Goal: Task Accomplishment & Management: Complete application form

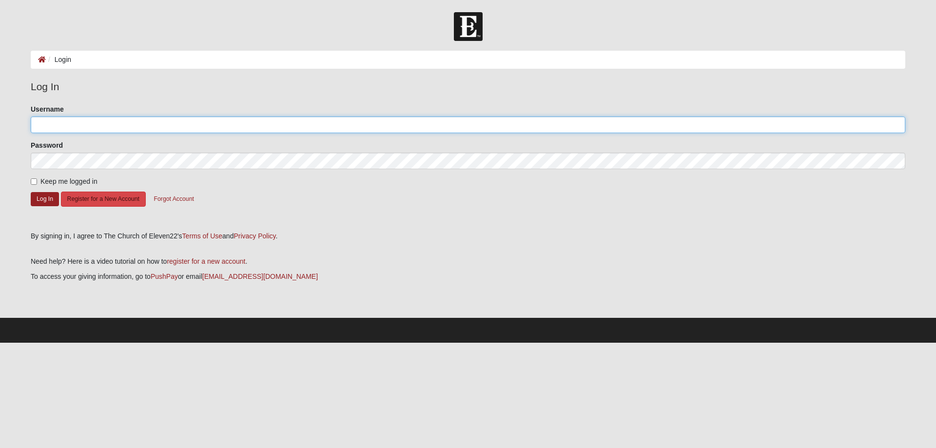
type input "KatDonaldson1"
click at [101, 196] on button "Register for a New Account" at bounding box center [103, 199] width 85 height 15
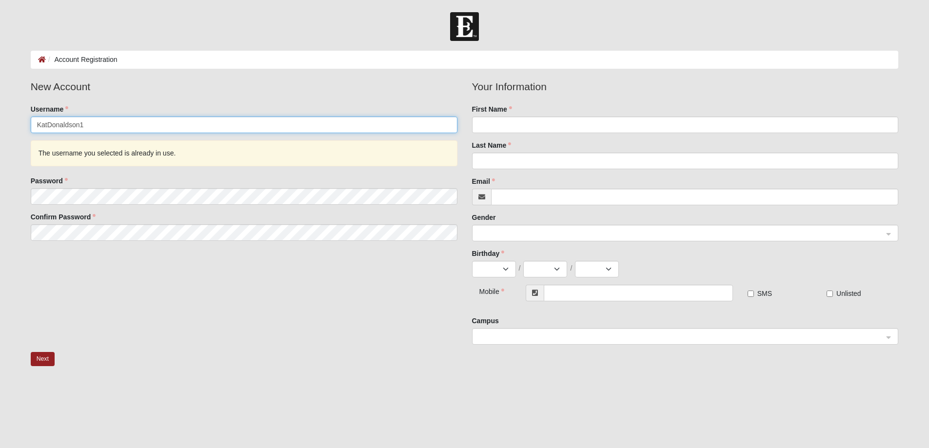
drag, startPoint x: 105, startPoint y: 122, endPoint x: 9, endPoint y: 128, distance: 96.2
click at [9, 128] on form "Log In Account Registration Account Registration Error Please correct the follo…" at bounding box center [464, 259] width 929 height 494
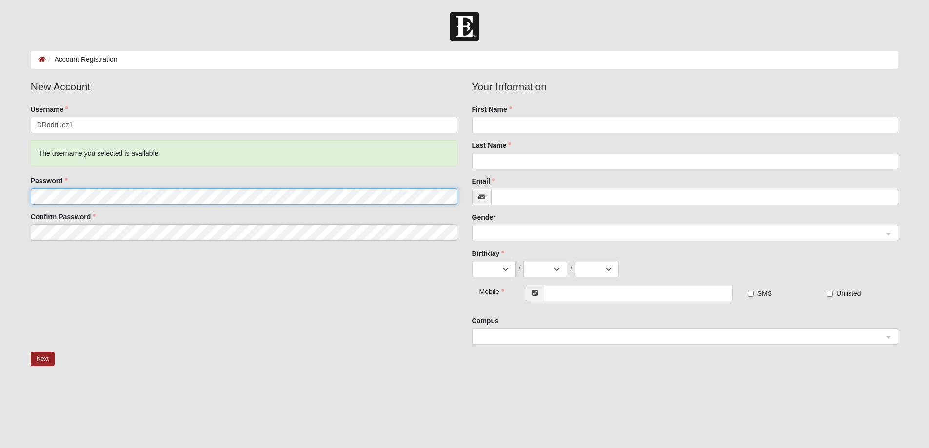
click at [24, 197] on fieldset "New Account Username DRodriuez1 The username you selected is available. Passwor…" at bounding box center [243, 163] width 441 height 169
click at [87, 125] on input "DRodriuez1" at bounding box center [244, 125] width 427 height 17
type input "DRodriuez25"
click at [555, 121] on input "First Name" at bounding box center [685, 125] width 427 height 17
type input "Diane"
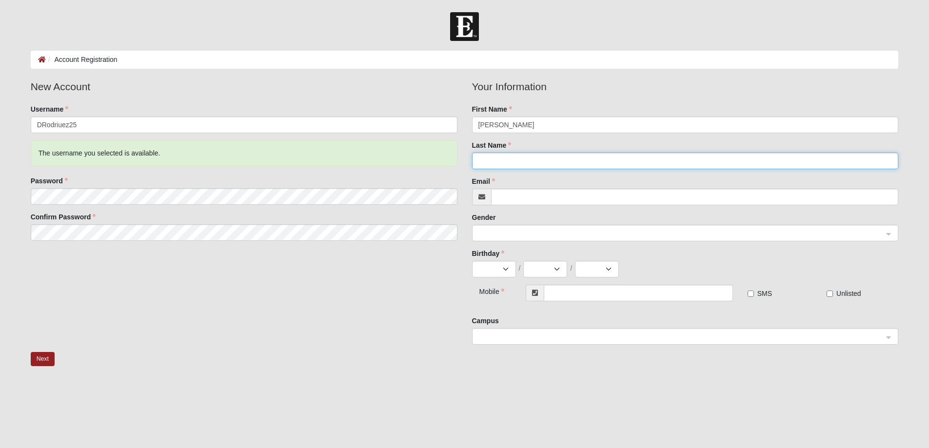
click at [505, 160] on input "Last Name" at bounding box center [685, 161] width 427 height 17
type input "Rodriguez"
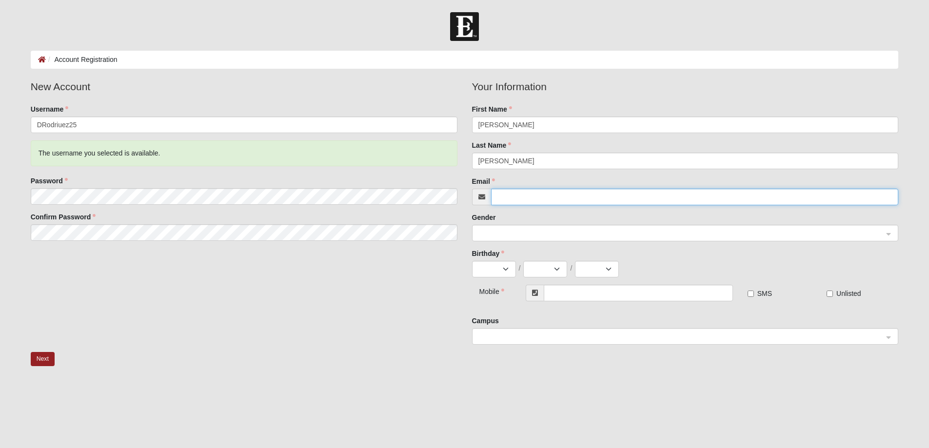
click at [510, 201] on input "Email" at bounding box center [695, 197] width 408 height 17
click at [512, 232] on span at bounding box center [680, 233] width 405 height 11
type input "titidiane@gmail.com"
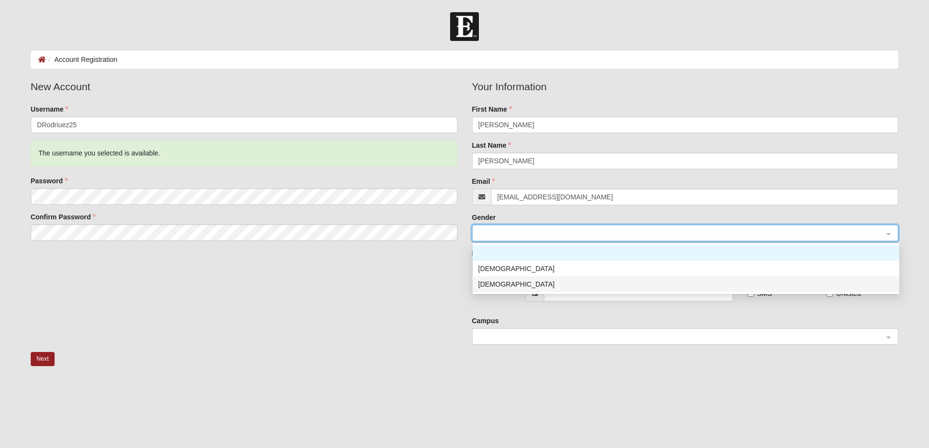
click at [494, 283] on div "[DEMOGRAPHIC_DATA]" at bounding box center [685, 284] width 415 height 11
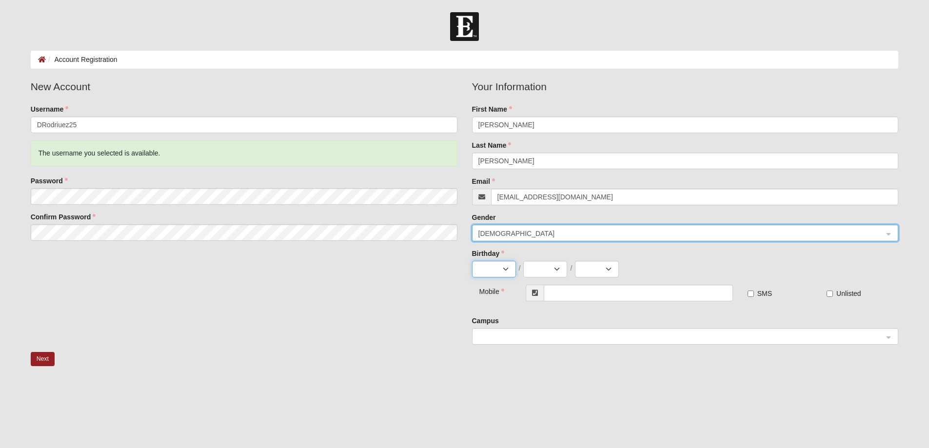
click at [497, 269] on select "Jan Feb Mar Apr May Jun Jul Aug Sep Oct Nov Dec" at bounding box center [494, 269] width 44 height 17
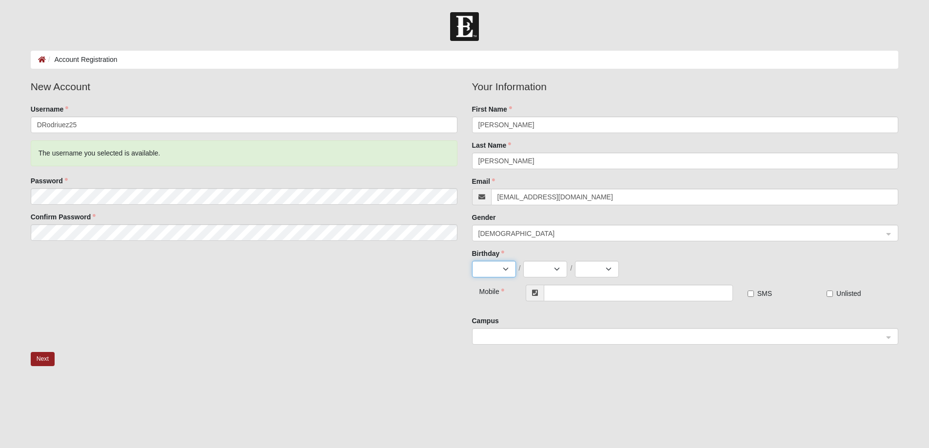
select select "11"
click at [472, 261] on select "Jan Feb Mar Apr May Jun Jul Aug Sep Oct Nov Dec" at bounding box center [494, 269] width 44 height 17
click at [543, 265] on select "1 2 3 4 5 6 7 8 9 10 11 12 13 14 15 16 17 18 19 20 21 22 23 24 25 26 27 28 29 30" at bounding box center [545, 269] width 44 height 17
select select "19"
click at [523, 261] on select "1 2 3 4 5 6 7 8 9 10 11 12 13 14 15 16 17 18 19 20 21 22 23 24 25 26 27 28 29 30" at bounding box center [545, 269] width 44 height 17
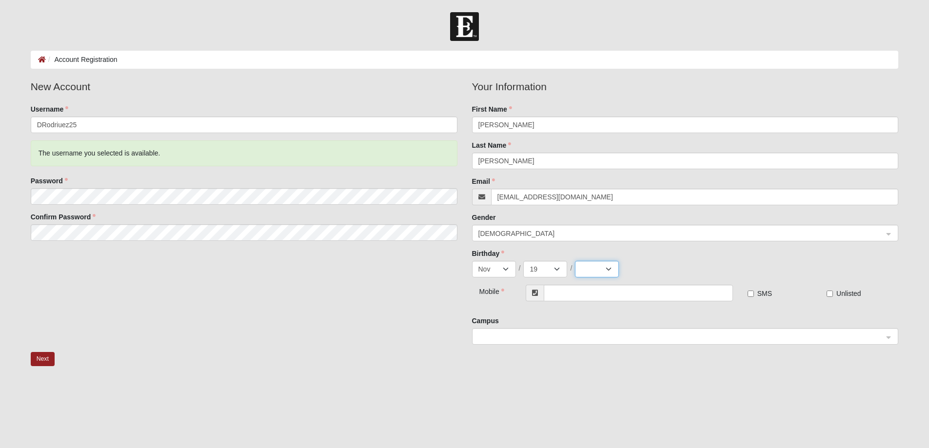
click at [590, 267] on select "2025 2024 2023 2022 2021 2020 2019 2018 2017 2016 2015 2014 2013 2012 2011 2010…" at bounding box center [597, 269] width 44 height 17
select select "1950"
click at [575, 261] on select "2025 2024 2023 2022 2021 2020 2019 2018 2017 2016 2015 2014 2013 2012 2011 2010…" at bounding box center [597, 269] width 44 height 17
click at [562, 292] on input "text" at bounding box center [638, 293] width 189 height 17
click at [526, 336] on span at bounding box center [680, 336] width 405 height 11
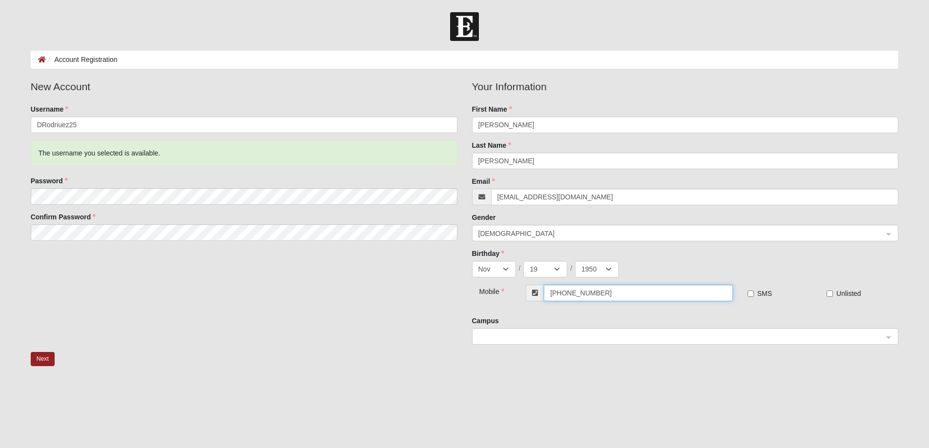
type input "(904) 403-7177"
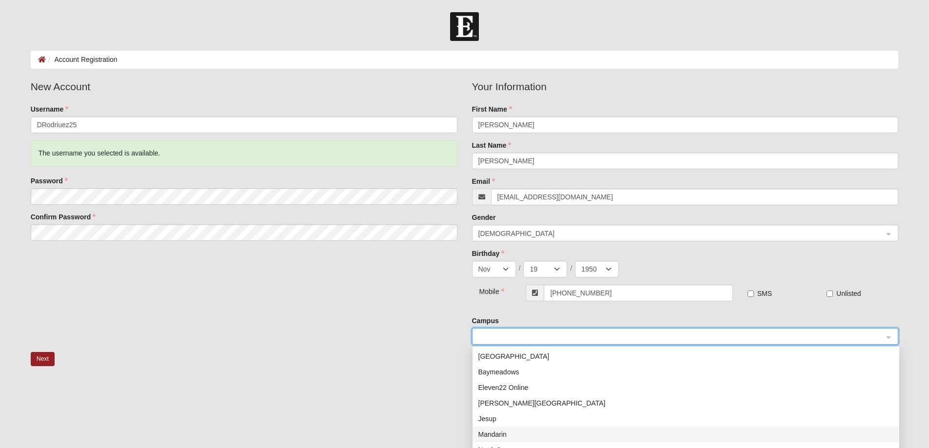
click at [493, 433] on div "Mandarin" at bounding box center [685, 434] width 415 height 11
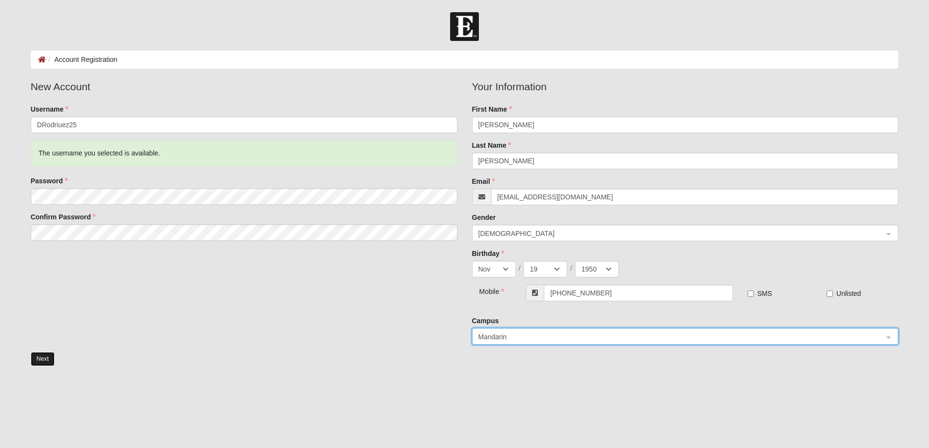
click at [44, 359] on button "Next" at bounding box center [43, 359] width 24 height 14
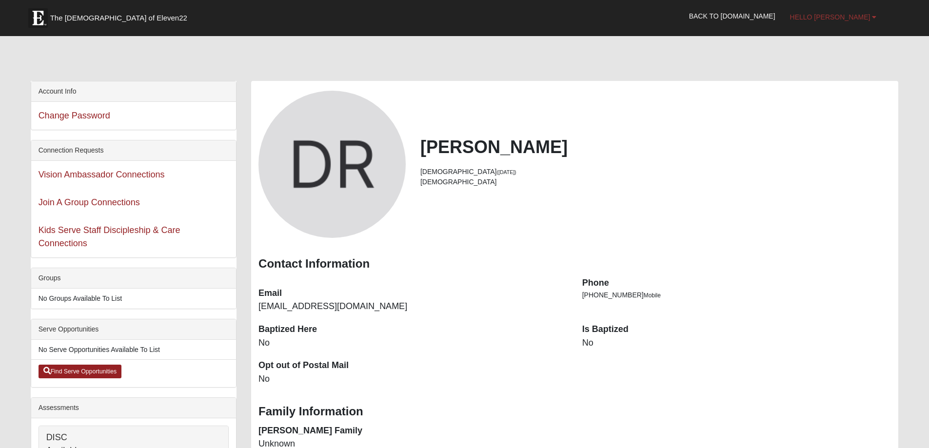
click at [853, 13] on span "Hello [PERSON_NAME]" at bounding box center [830, 17] width 80 height 8
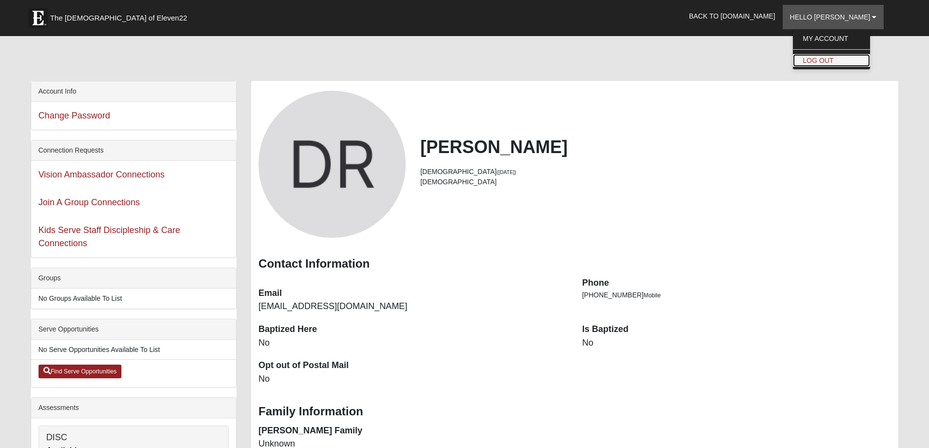
click at [844, 61] on link "Log Out" at bounding box center [831, 60] width 77 height 13
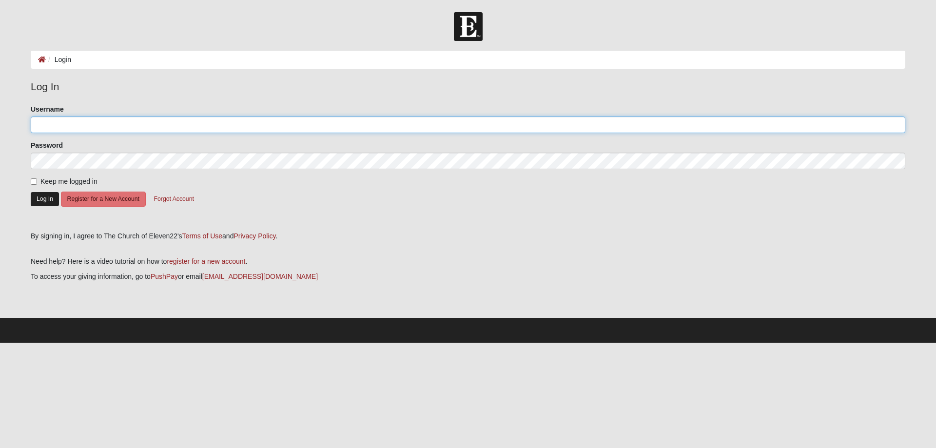
type input "KatDonaldson1"
click at [46, 199] on button "Log In" at bounding box center [45, 199] width 28 height 14
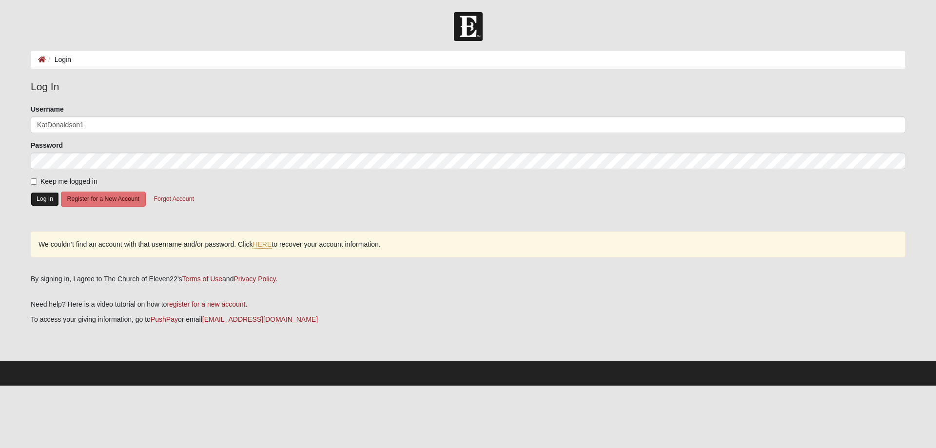
click at [44, 198] on button "Log In" at bounding box center [45, 199] width 28 height 14
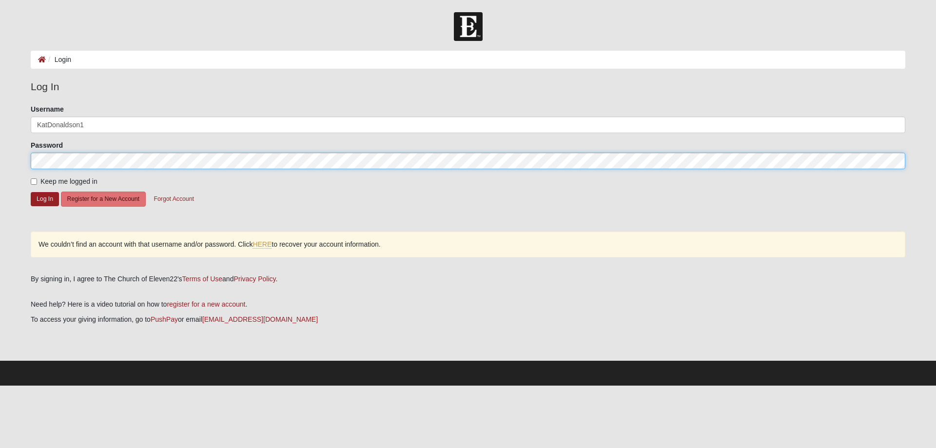
click at [30, 165] on div "Please correct the following: Username KatDonaldson1 Password Keep me logged in…" at bounding box center [467, 185] width 889 height 163
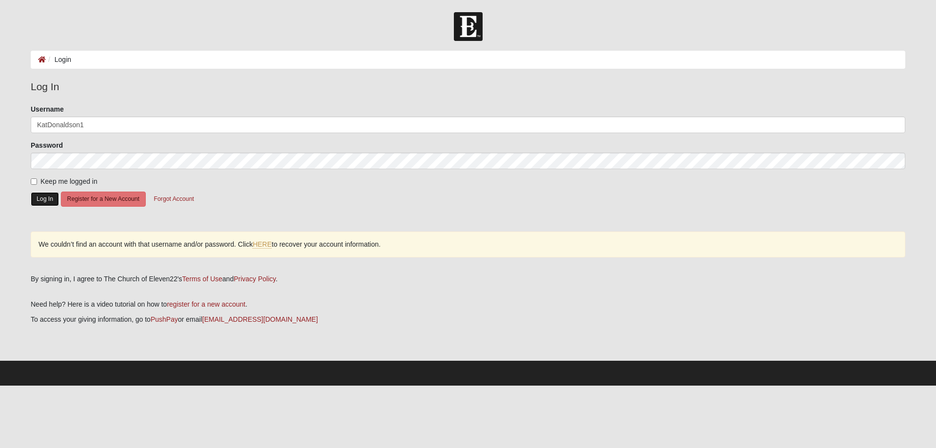
click at [47, 198] on button "Log In" at bounding box center [45, 199] width 28 height 14
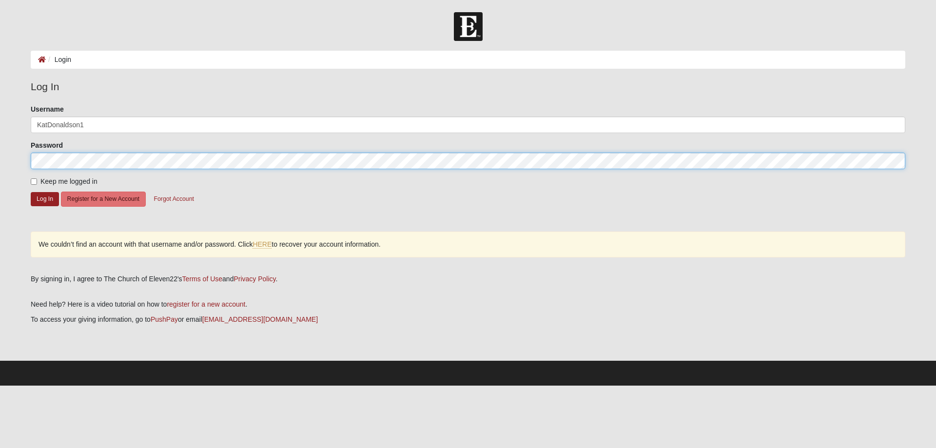
click at [26, 162] on div "Please correct the following: Username KatDonaldson1 Password Keep me logged in…" at bounding box center [467, 185] width 889 height 163
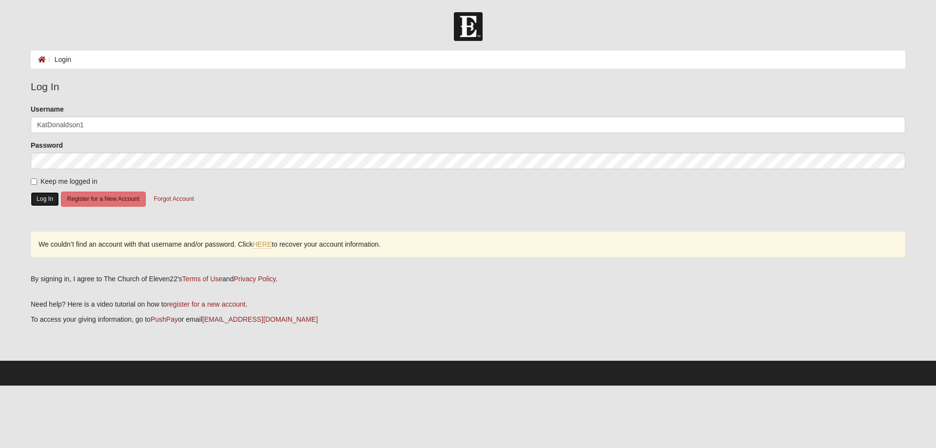
click at [45, 203] on button "Log In" at bounding box center [45, 199] width 28 height 14
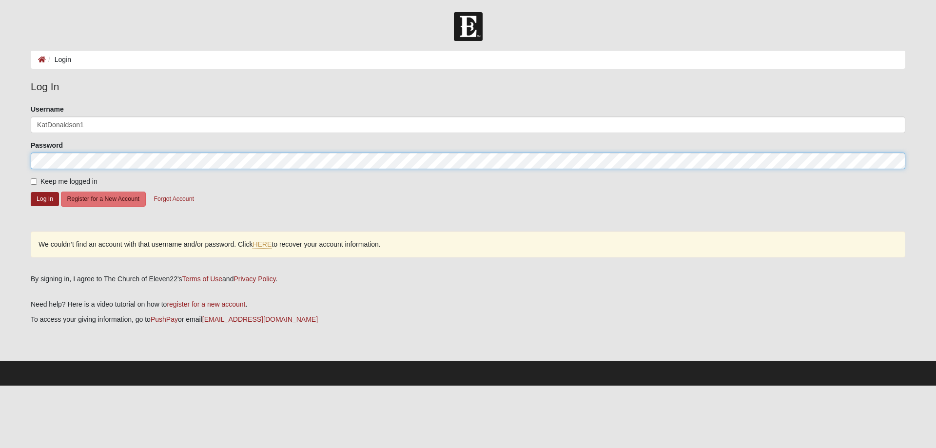
click at [18, 161] on form "Log In Login Login Error Log In Please correct the following: Username KatDonal…" at bounding box center [468, 198] width 936 height 373
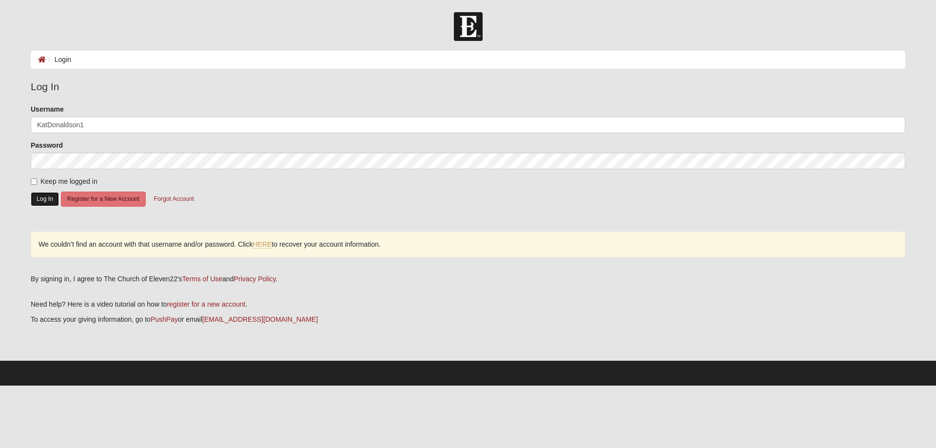
click at [42, 199] on button "Log In" at bounding box center [45, 199] width 28 height 14
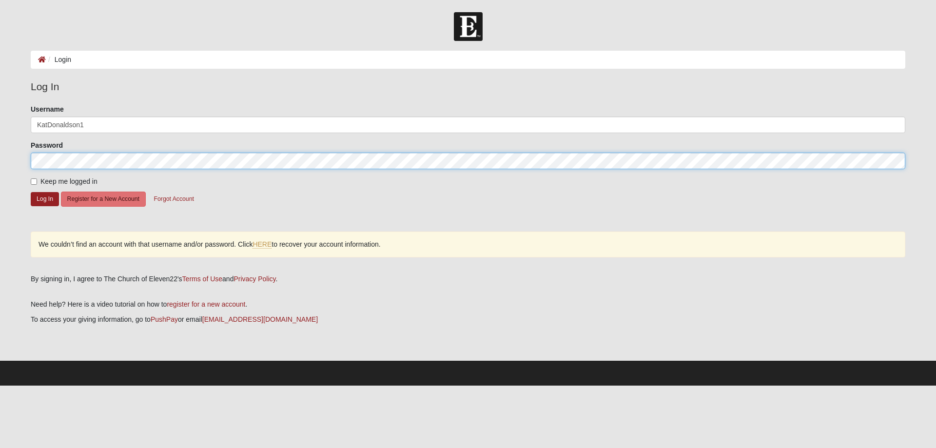
click at [0, 157] on html "Log In Login Login Error Log In Please correct the following: Username KatDonal…" at bounding box center [468, 193] width 936 height 386
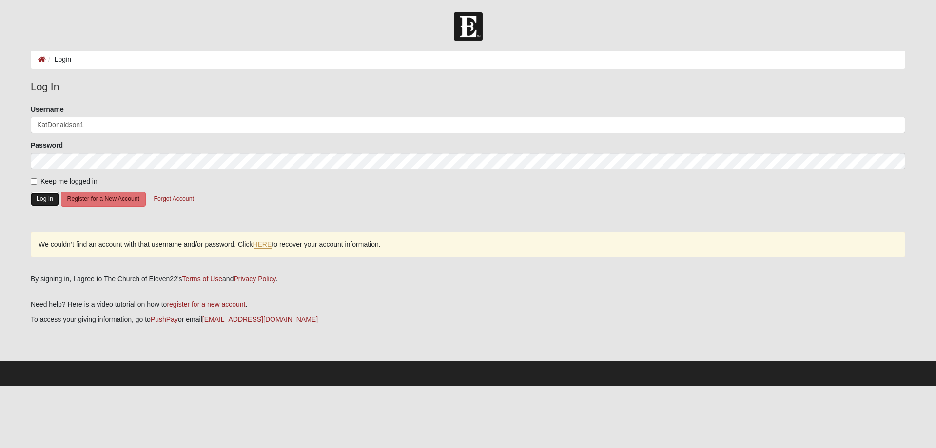
click at [42, 198] on button "Log In" at bounding box center [45, 199] width 28 height 14
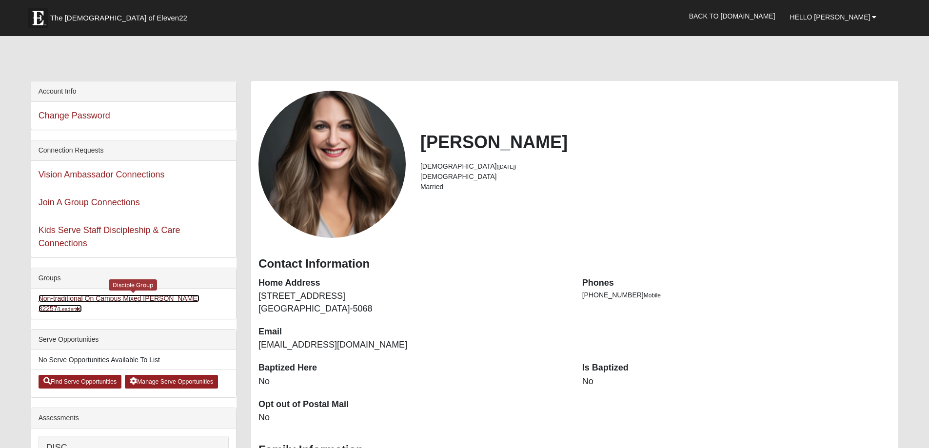
click at [165, 299] on link "Non-traditional On Campus Mixed [PERSON_NAME] 32257 (Leader )" at bounding box center [119, 303] width 161 height 18
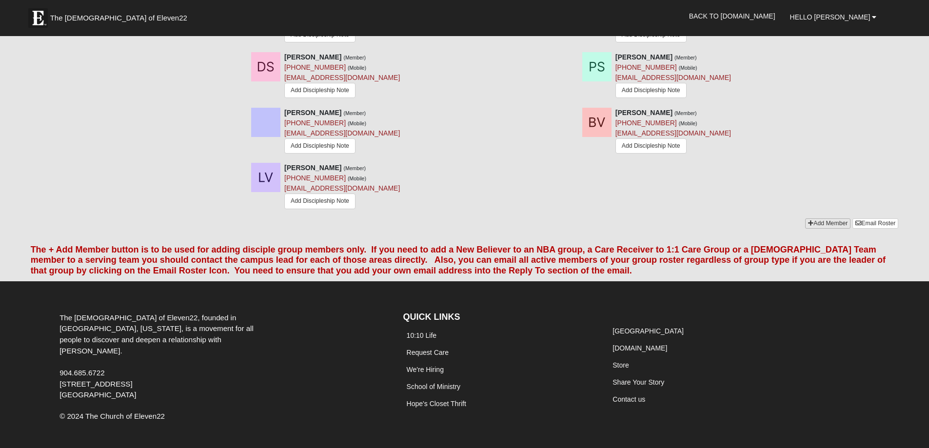
scroll to position [1386, 0]
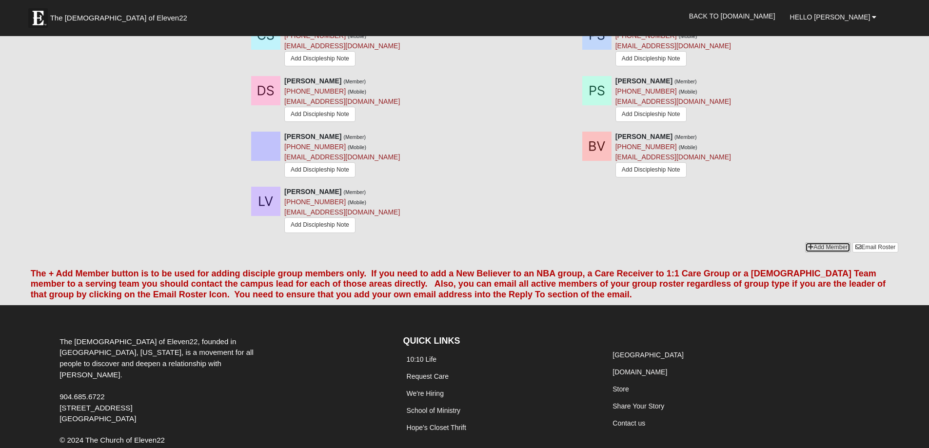
click at [824, 246] on link "Add Member" at bounding box center [827, 247] width 45 height 10
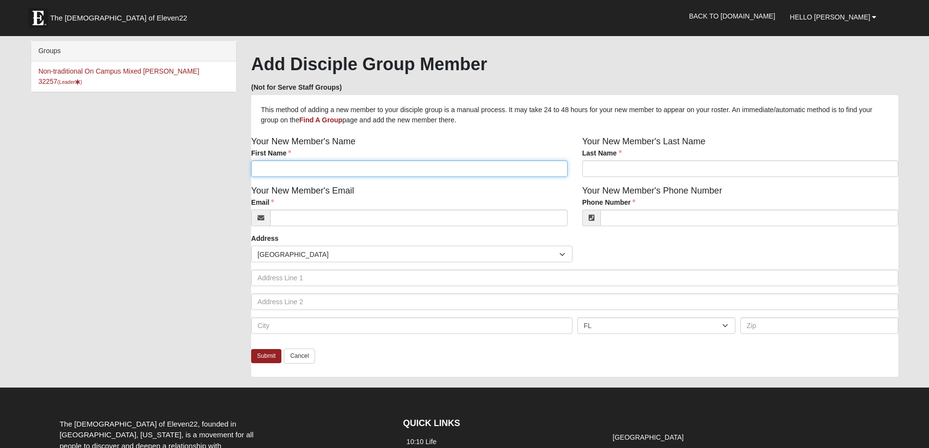
click at [270, 168] on input "First Name" at bounding box center [409, 168] width 316 height 17
type input "Diane"
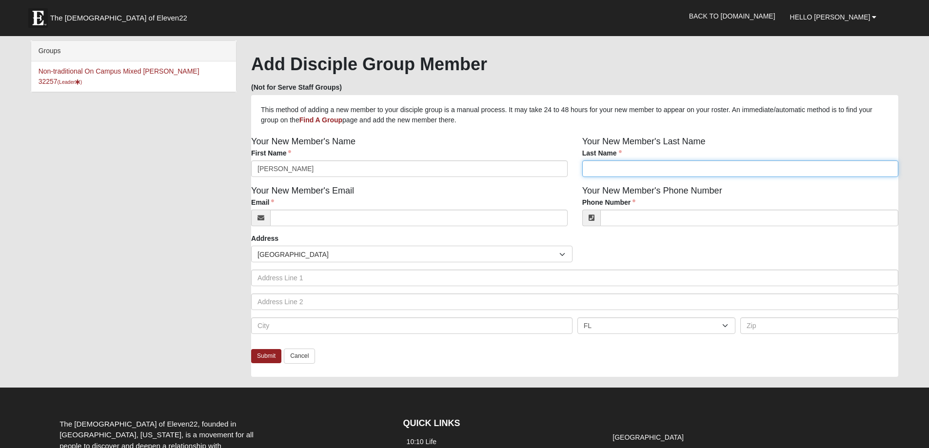
click at [602, 169] on input "Last Name" at bounding box center [740, 168] width 316 height 17
type input "Rodriguez"
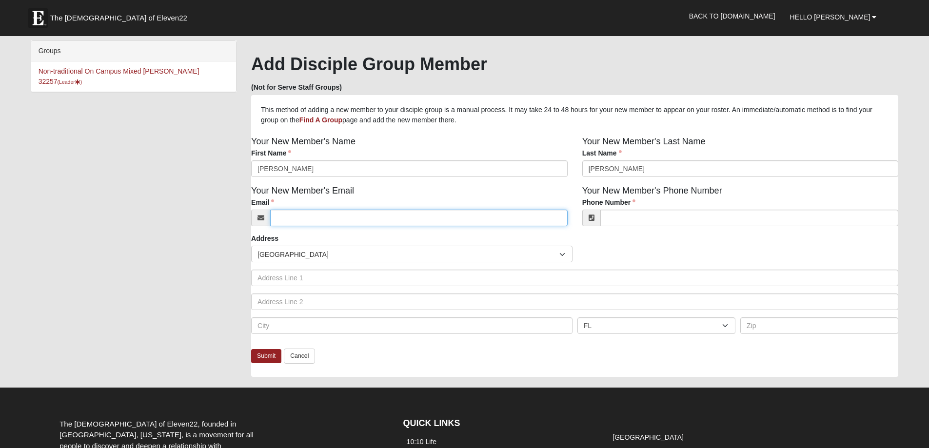
click at [346, 215] on input "Email" at bounding box center [418, 218] width 297 height 17
type input "titidiane@gmail.com"
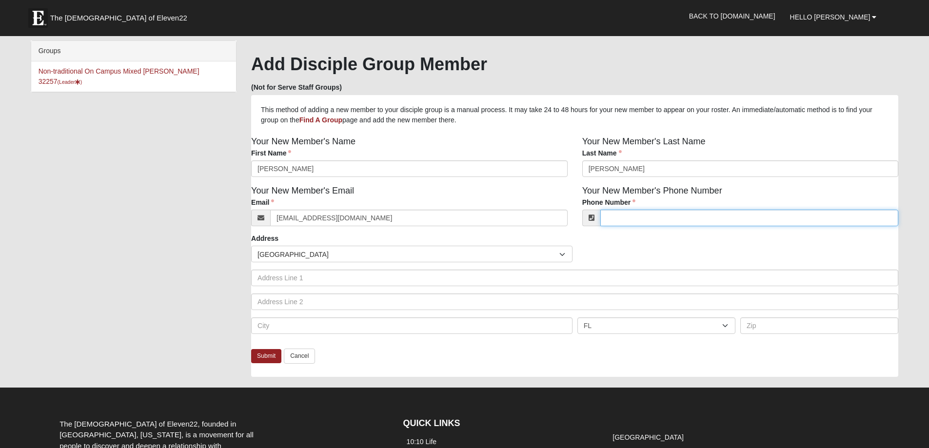
click at [654, 214] on input "Phone Number" at bounding box center [749, 218] width 298 height 17
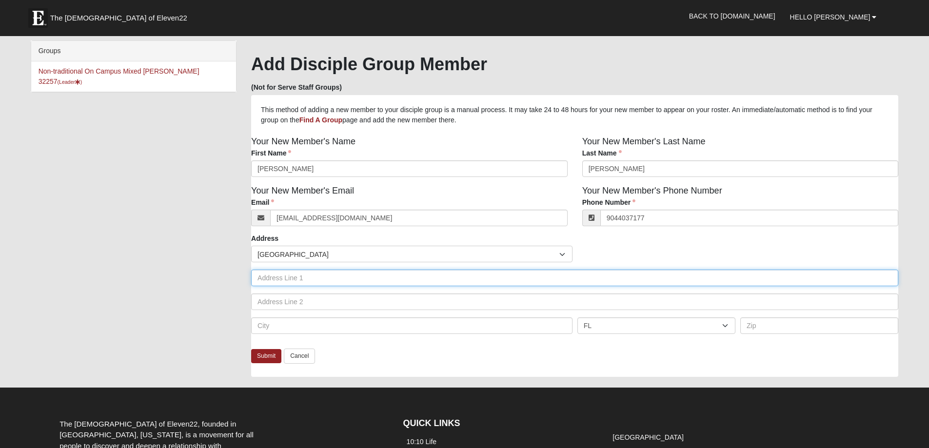
type input "(904) 403-7177"
click at [269, 277] on input "text" at bounding box center [574, 278] width 647 height 17
type input "587 Willow Oak Lane"
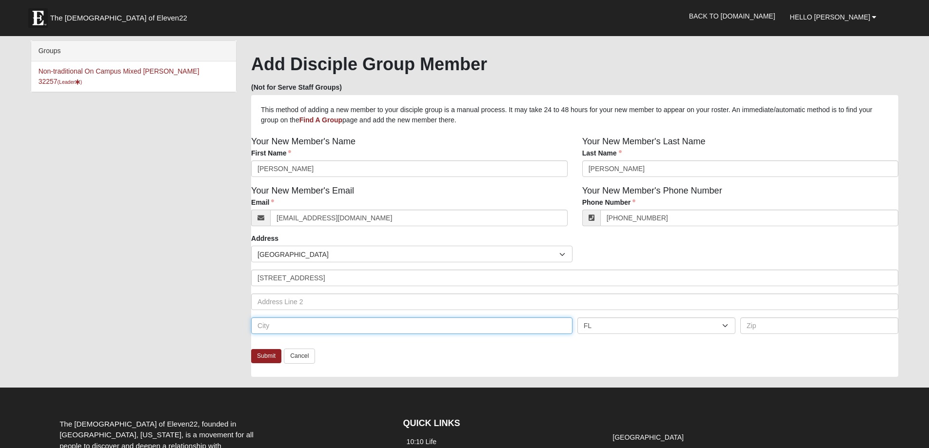
click at [270, 327] on input "text" at bounding box center [411, 325] width 321 height 17
type input "Jacksonville"
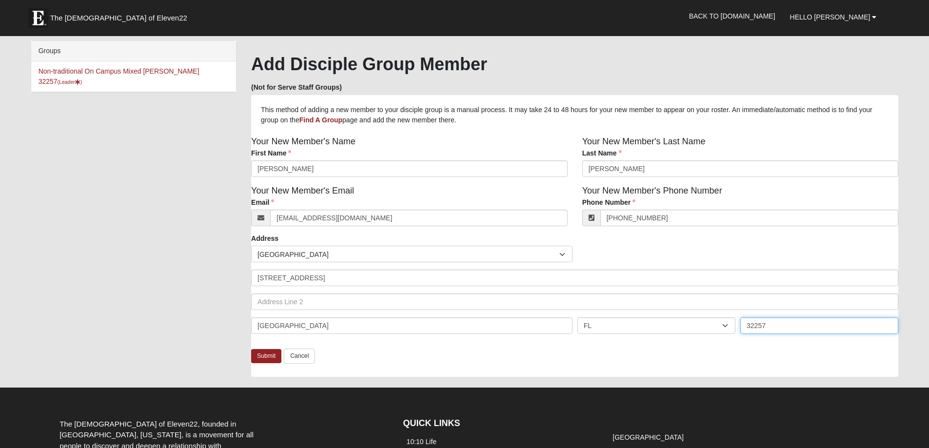
click at [774, 324] on input "32257" at bounding box center [819, 325] width 158 height 17
type input "32073"
click at [264, 359] on link "Submit" at bounding box center [266, 356] width 30 height 14
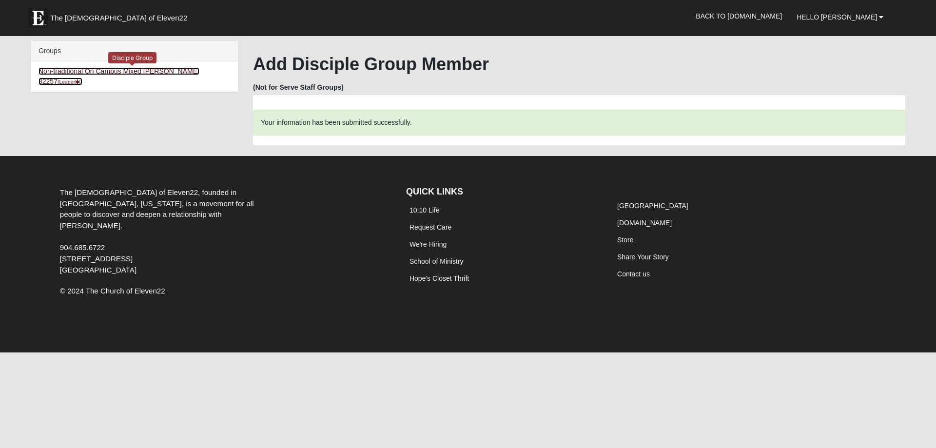
click at [136, 70] on link "Non-traditional On Campus Mixed [PERSON_NAME] 32257 (Leader )" at bounding box center [119, 76] width 161 height 18
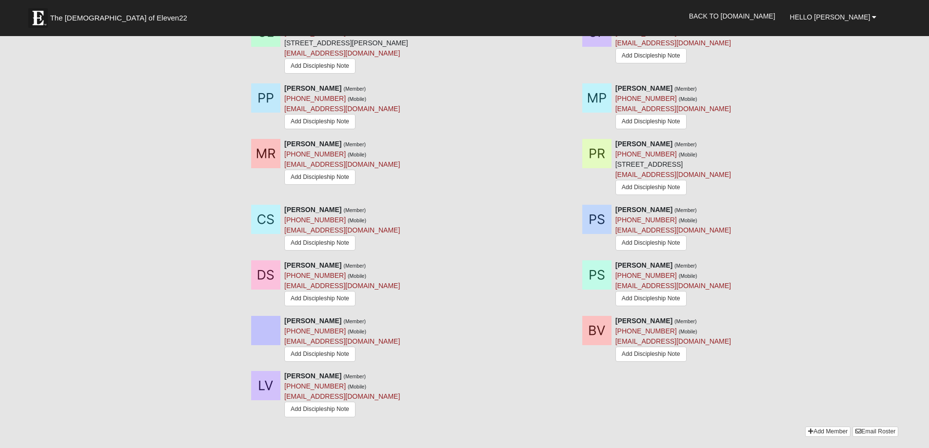
scroll to position [1219, 0]
